Goal: Information Seeking & Learning: Learn about a topic

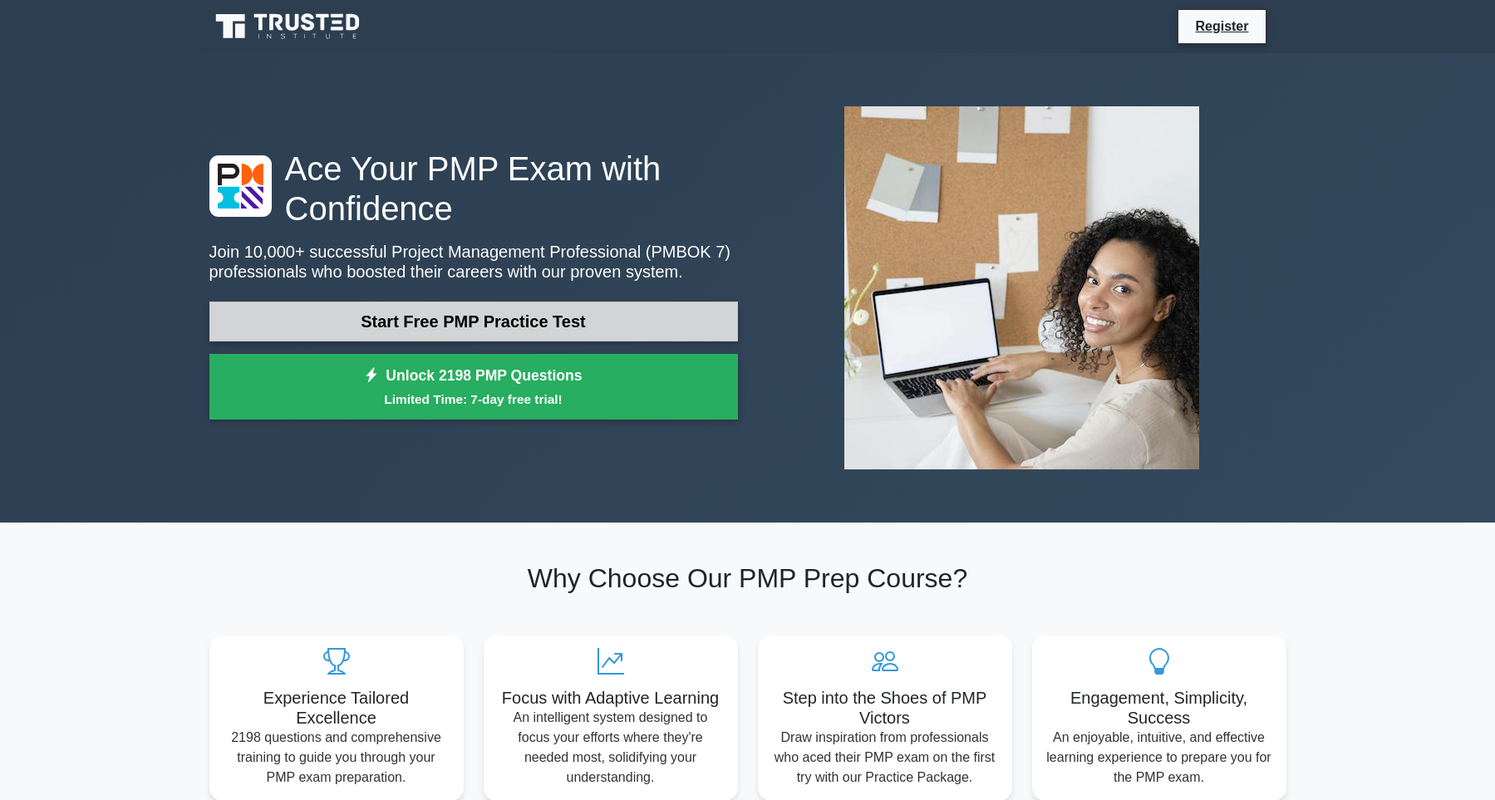
click at [475, 320] on link "Start Free PMP Practice Test" at bounding box center [473, 322] width 528 height 40
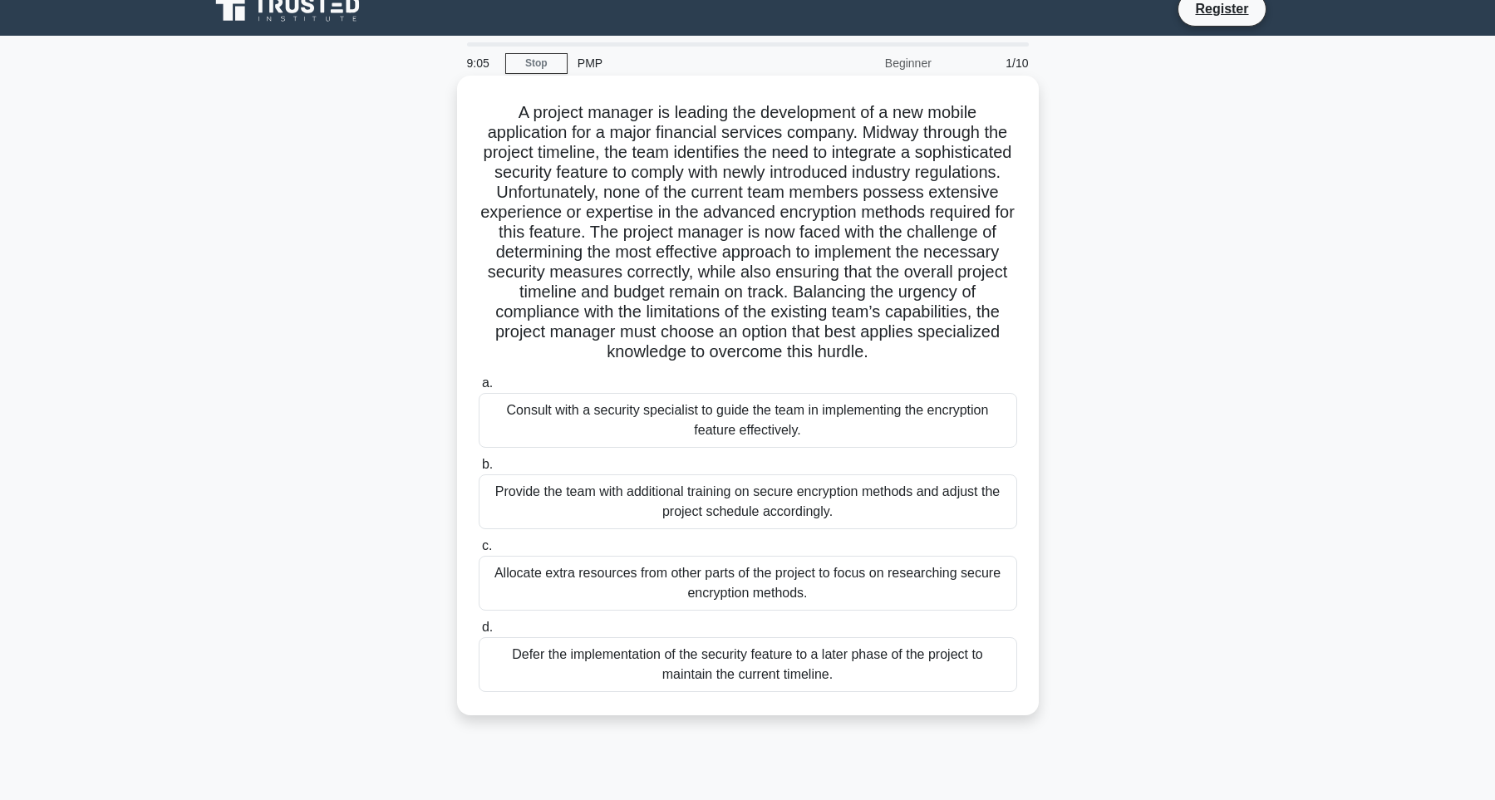
scroll to position [97, 0]
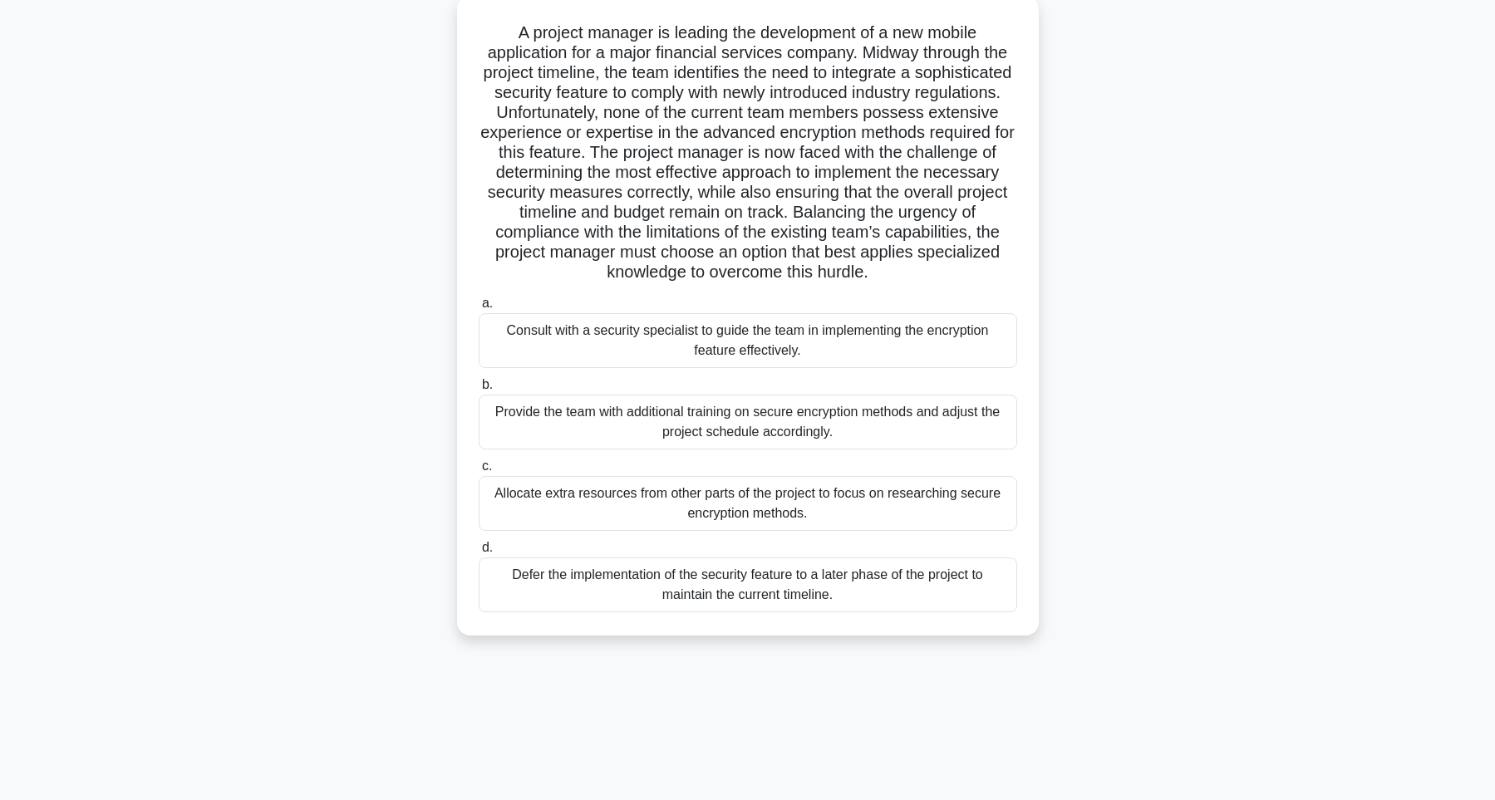
click at [821, 593] on div "Defer the implementation of the security feature to a later phase of the projec…" at bounding box center [748, 584] width 538 height 55
click at [479, 553] on input "d. Defer the implementation of the security feature to a later phase of the pro…" at bounding box center [479, 548] width 0 height 11
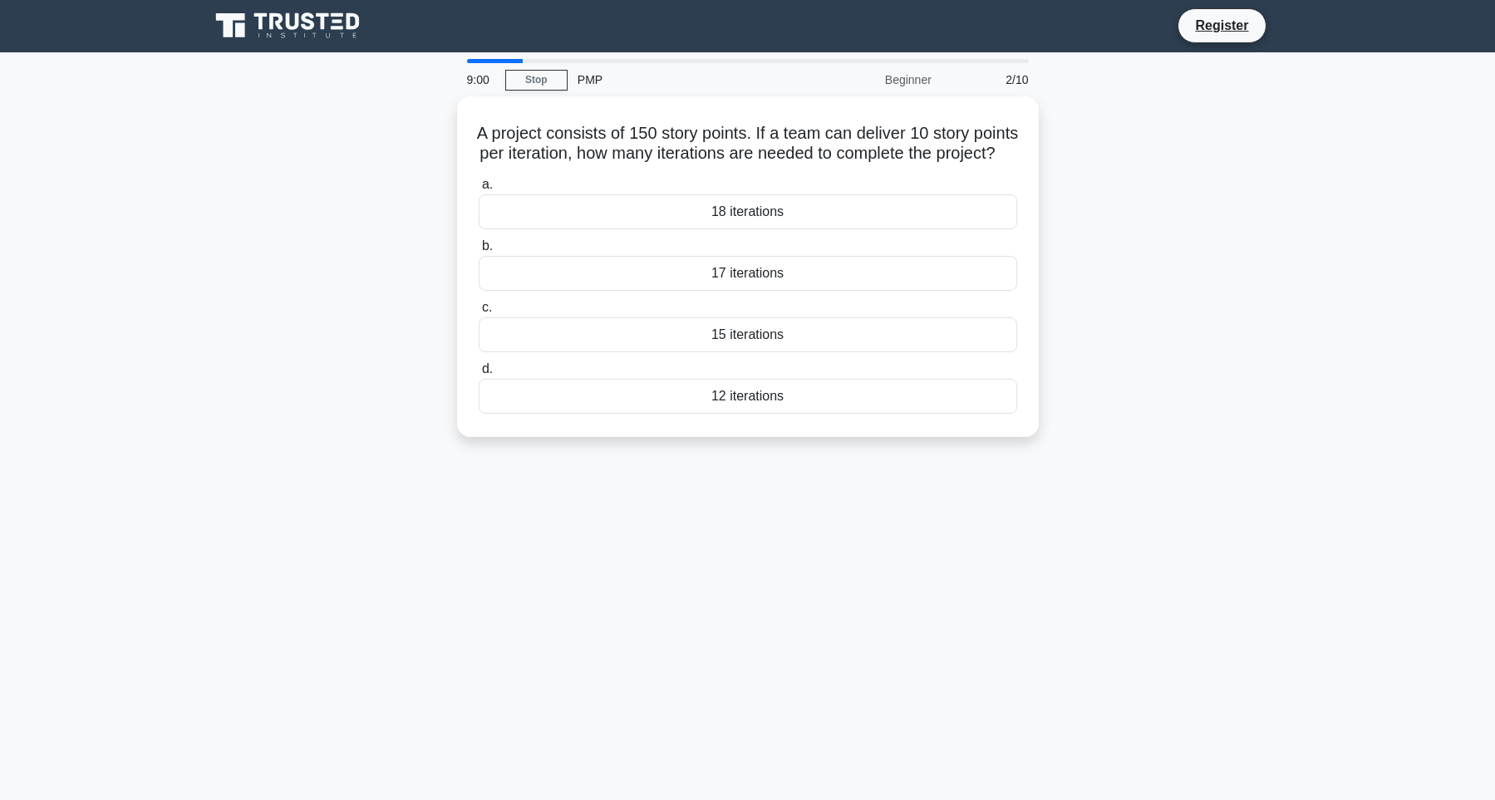
scroll to position [0, 0]
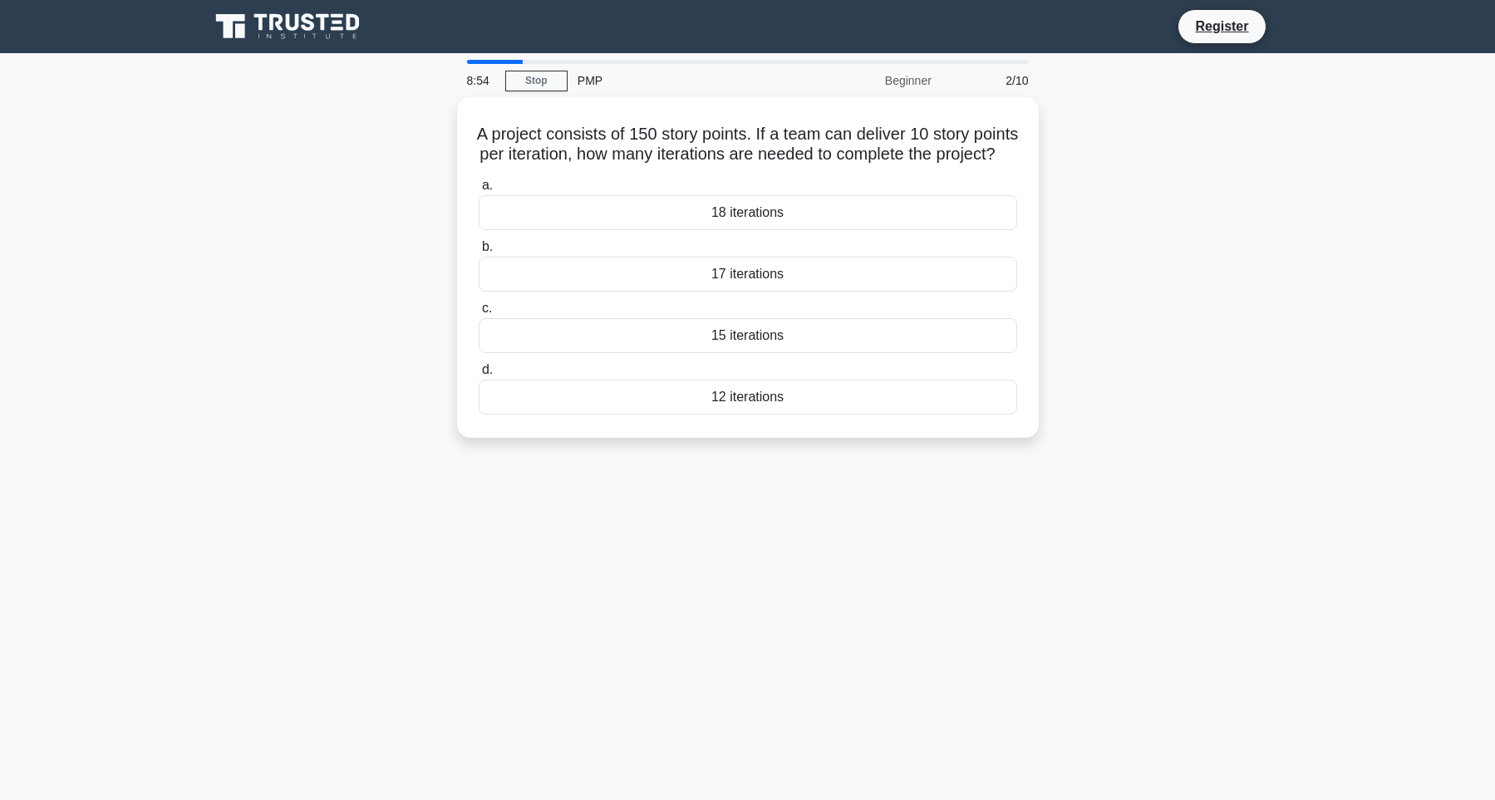
click at [1117, 174] on div "A project consists of 150 story points. If a team can deliver 10 story points p…" at bounding box center [747, 277] width 1097 height 361
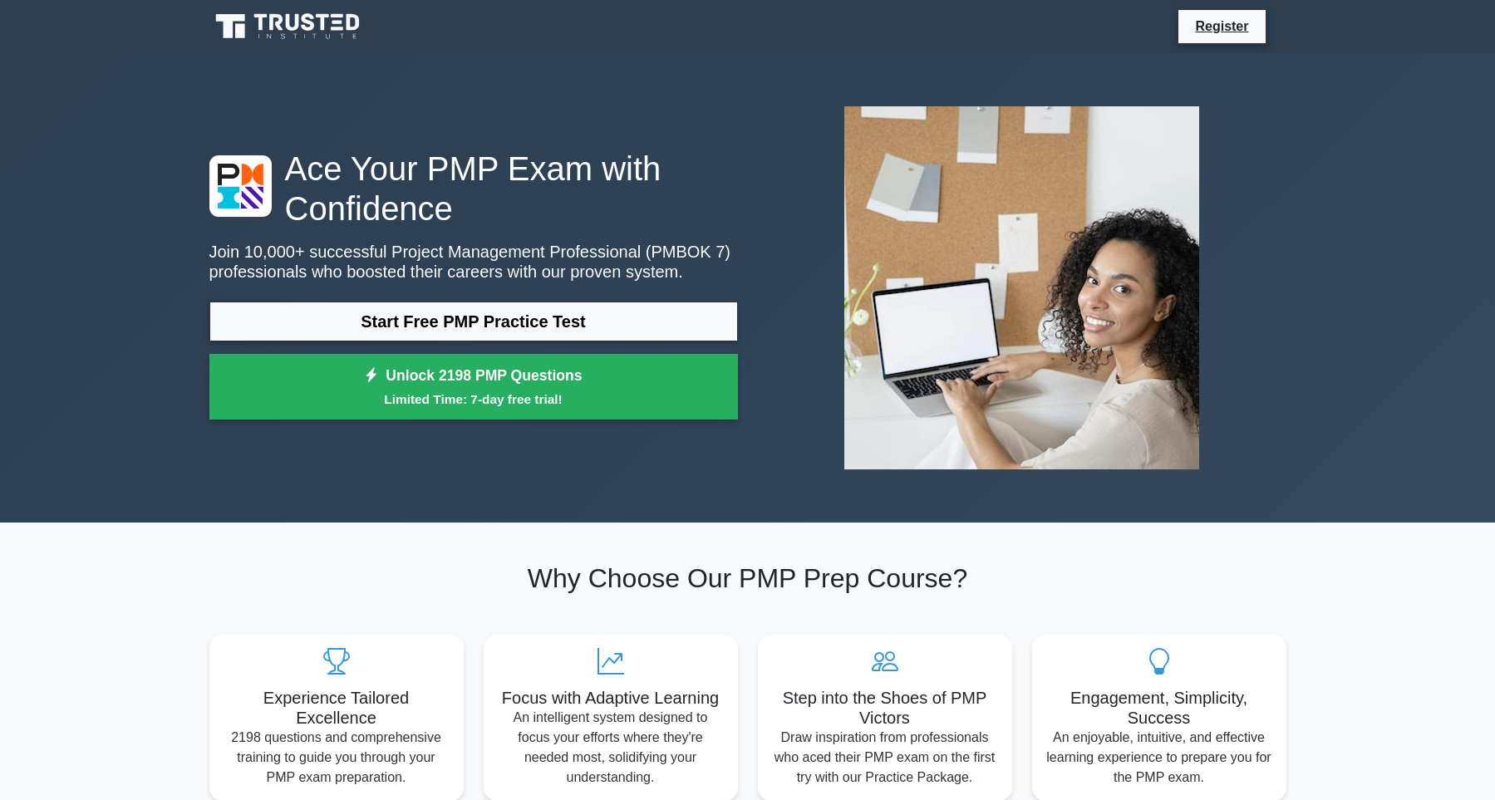
click at [777, 63] on div "Ace Your PMP Exam with Confidence Join 10,000+ successful Project Management Pr…" at bounding box center [747, 287] width 1097 height 469
click at [865, 123] on img at bounding box center [1021, 288] width 381 height 390
